Goal: Information Seeking & Learning: Find specific fact

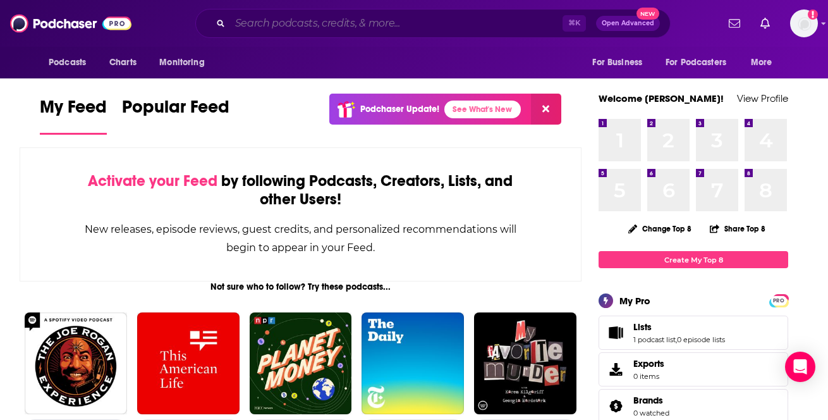
click at [265, 28] on input "Search podcasts, credits, & more..." at bounding box center [396, 23] width 332 height 20
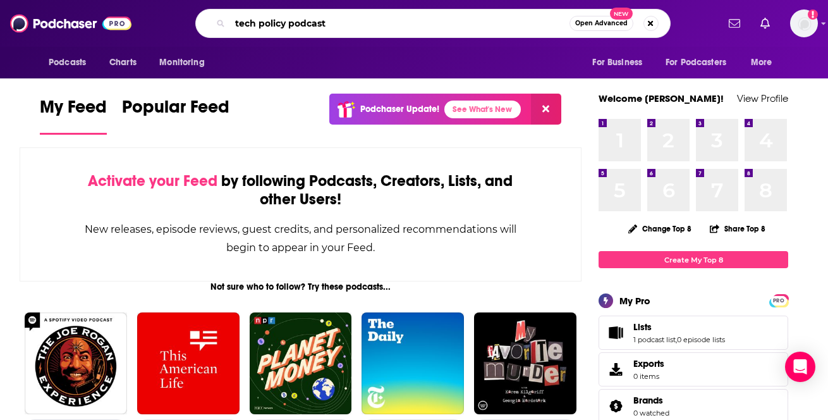
type input "tech policy podcast"
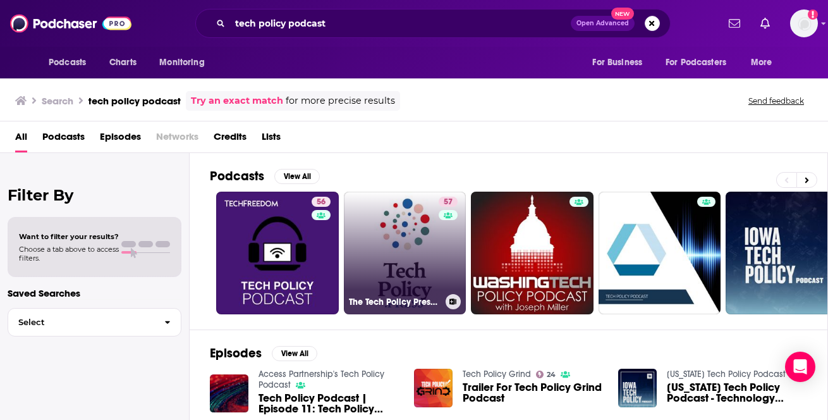
click at [387, 271] on link "57 The Tech Policy Press Podcast" at bounding box center [405, 253] width 123 height 123
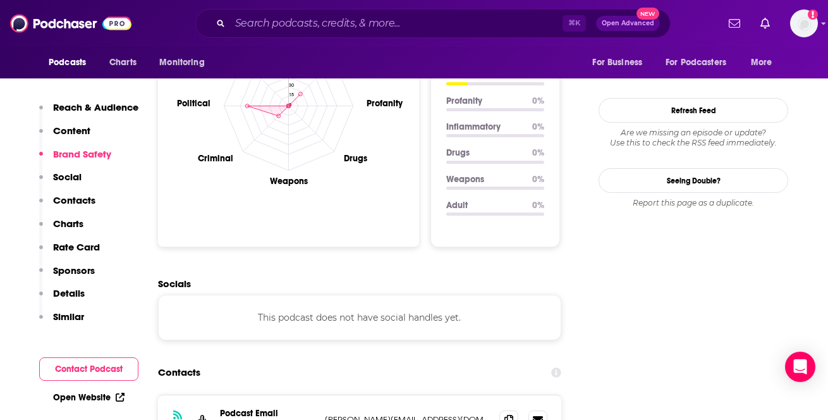
scroll to position [1275, 0]
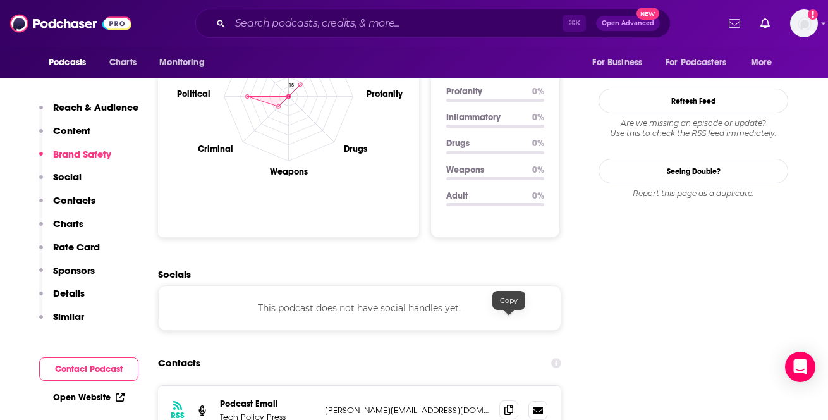
click at [506, 404] on icon at bounding box center [508, 409] width 9 height 10
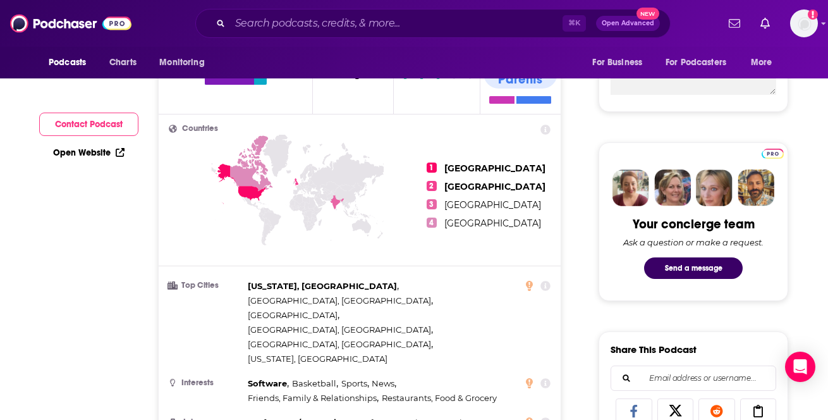
scroll to position [0, 0]
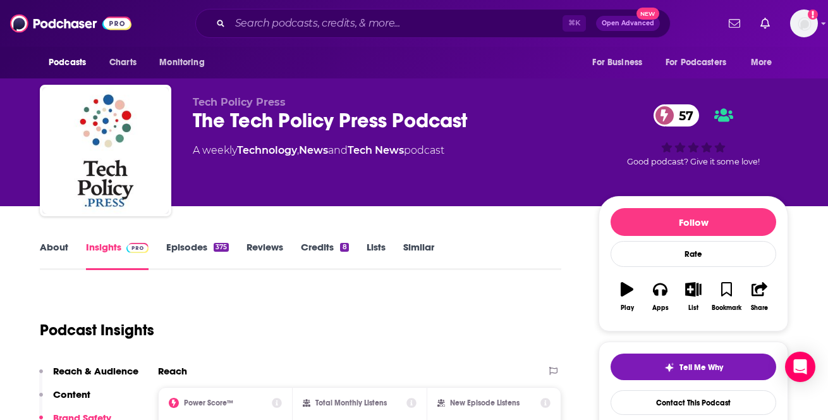
click at [52, 240] on div "About Insights Episodes 375 Reviews Credits 8 Lists Similar" at bounding box center [300, 254] width 521 height 31
click at [56, 248] on link "About" at bounding box center [54, 255] width 28 height 29
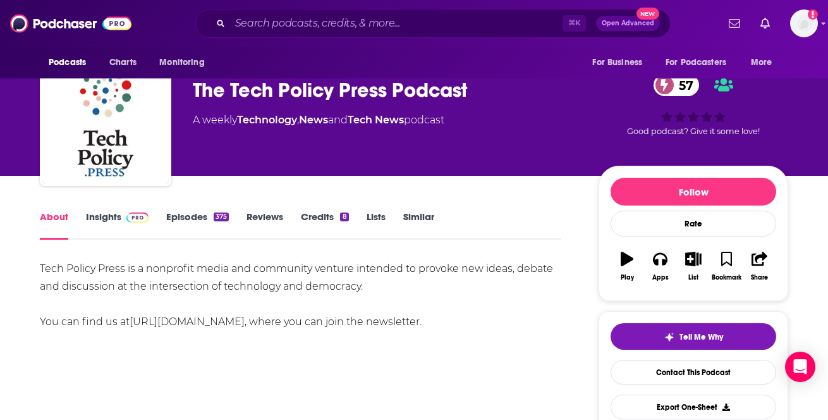
scroll to position [31, 0]
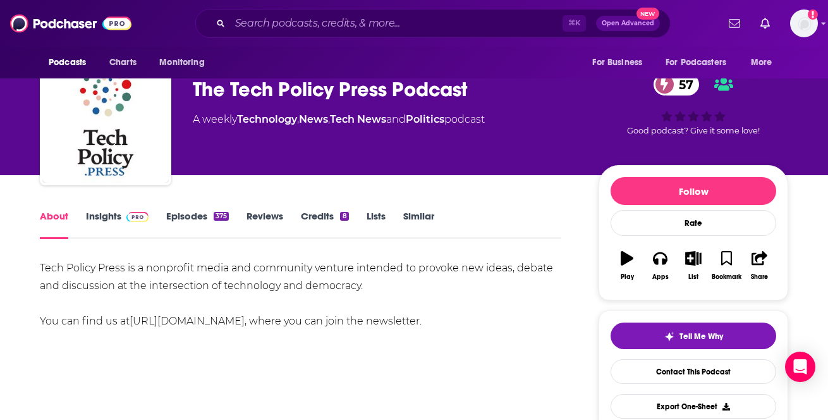
click at [179, 322] on link "[URL][DOMAIN_NAME]" at bounding box center [187, 321] width 115 height 12
